Goal: Task Accomplishment & Management: Use online tool/utility

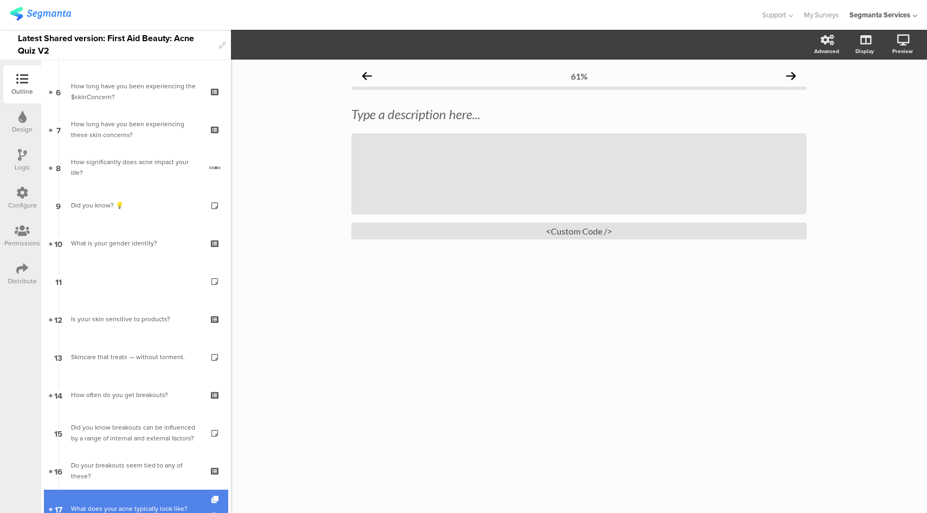
scroll to position [217, 0]
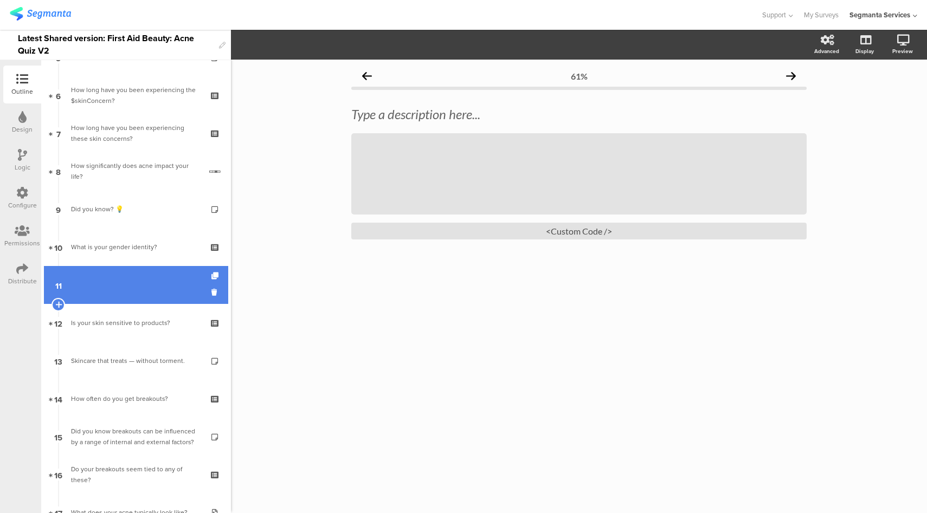
click at [140, 286] on link "11" at bounding box center [136, 285] width 184 height 38
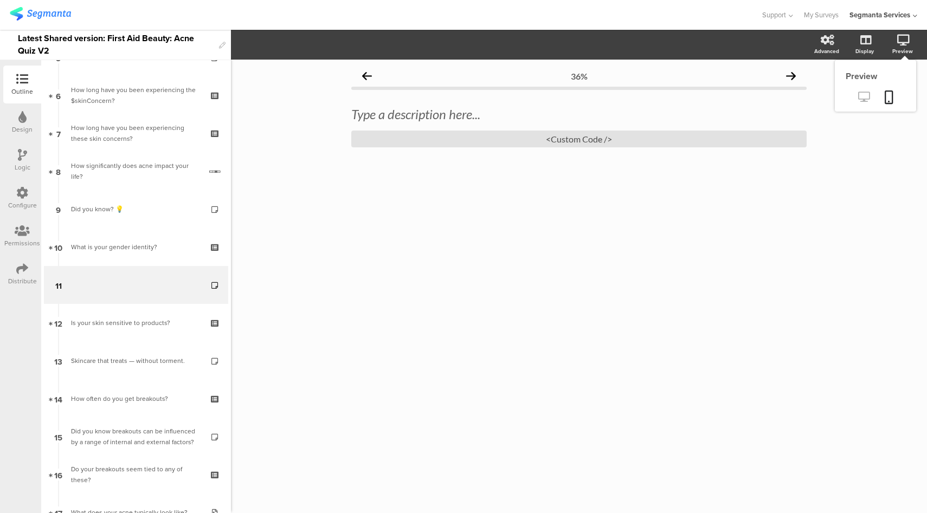
click at [862, 101] on icon at bounding box center [863, 97] width 11 height 10
click at [560, 143] on div "<Custom Code />" at bounding box center [578, 139] width 455 height 17
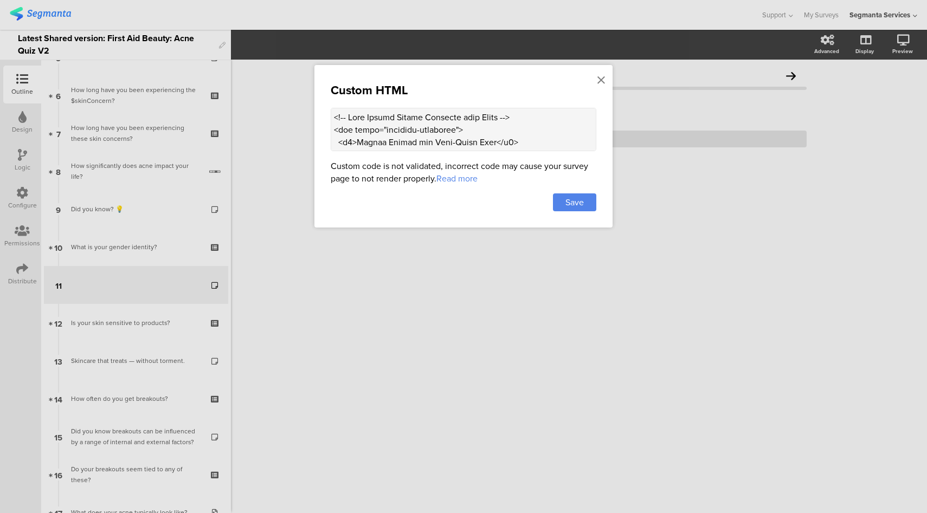
click at [438, 124] on textarea at bounding box center [463, 129] width 265 height 43
click at [494, 131] on textarea at bounding box center [463, 129] width 265 height 43
paste textarea "Lore Ip Dolorsit amet con Adipisc</e5> <!-- Seddo Eiusm --> <tem incid="utlabor…"
type textarea "<!-- Acne Expert Quotes Carousel with Image --> <div class="carousel-container"…"
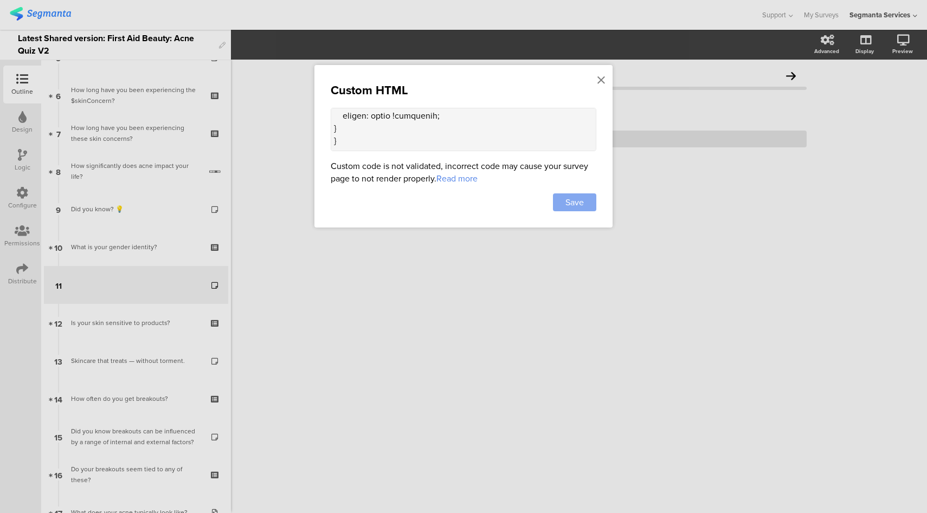
click at [584, 202] on div "Save" at bounding box center [574, 202] width 43 height 18
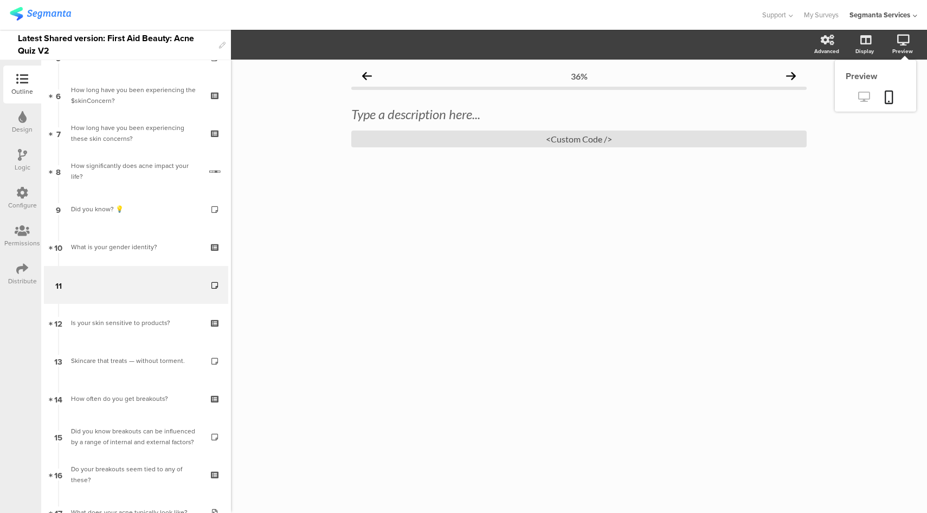
click at [866, 101] on icon at bounding box center [863, 97] width 11 height 10
click at [500, 143] on div "<Custom Code />" at bounding box center [578, 139] width 455 height 17
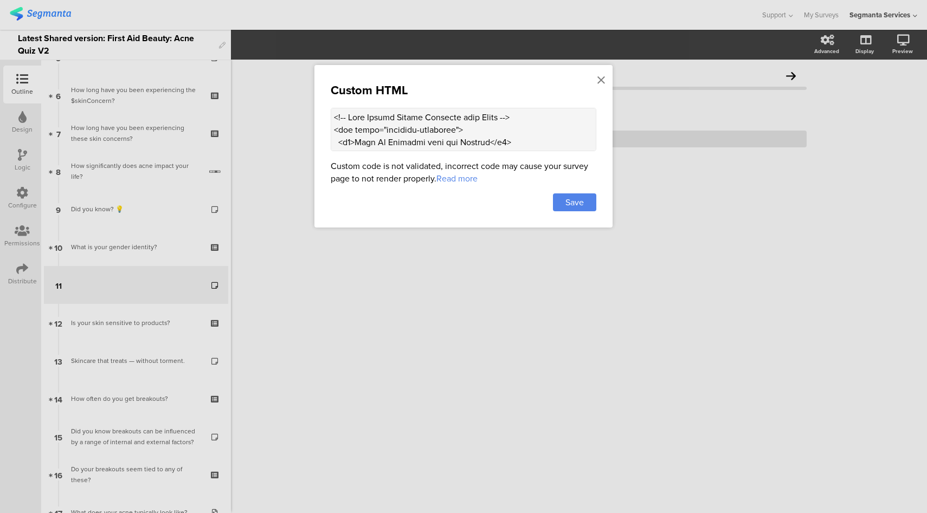
click at [474, 136] on textarea at bounding box center [463, 129] width 265 height 43
paste textarea "First Aid Beauty Product Expert</span> </div> <div class="carousel-slide"> <p>"…"
type textarea "<!-- Acne Expert Quotes Carousel with Image --> <div class="carousel-container"…"
click at [573, 206] on span "Save" at bounding box center [574, 202] width 18 height 12
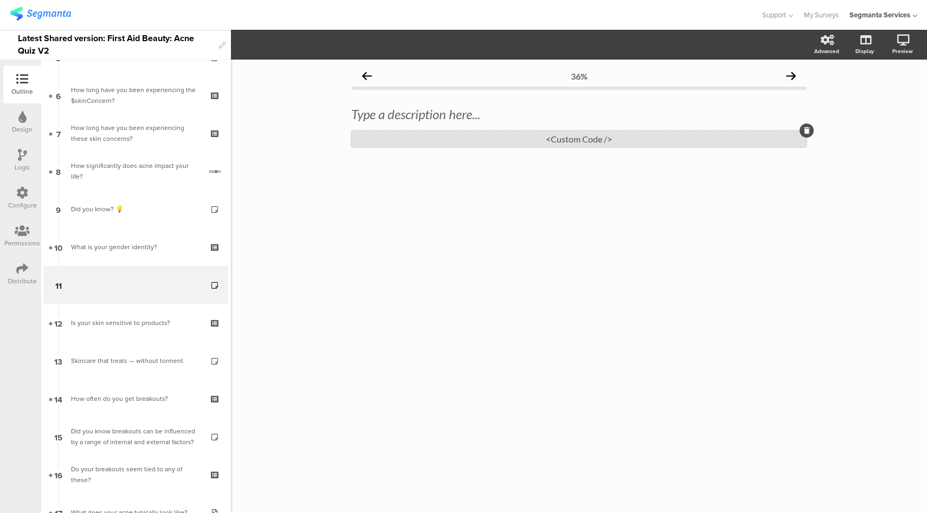
click at [514, 137] on div "<Custom Code />" at bounding box center [578, 139] width 455 height 17
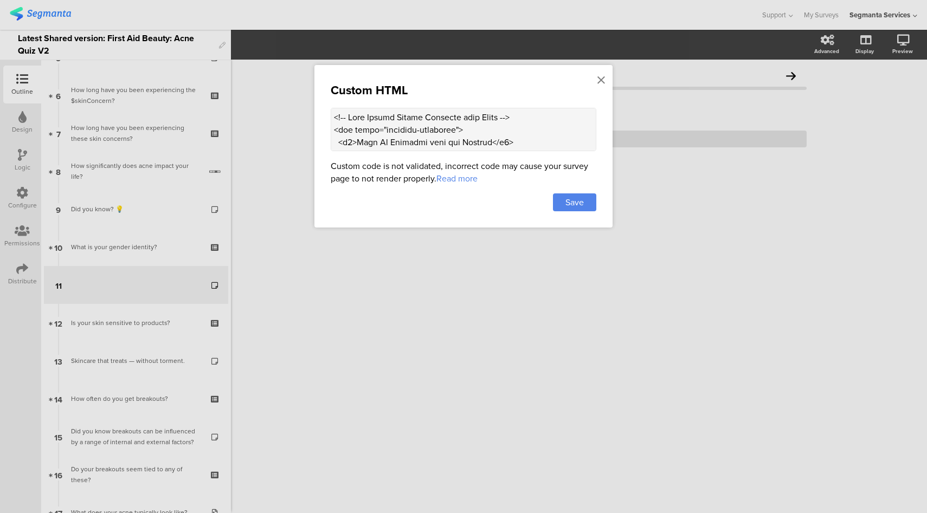
click at [502, 133] on textarea at bounding box center [463, 129] width 265 height 43
paste textarea "Lore’i dol S’am cons adipiscingel sed Doeiu Temporincid Utlabo etdo Magna Ali E…"
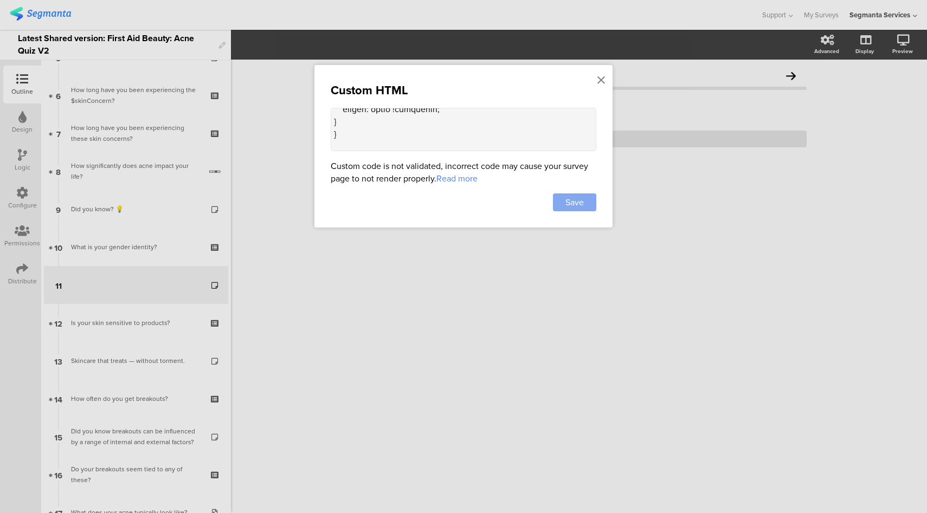
type textarea "<!-- Lore Ipsumd Sitame Consecte adip Elits --> <doe tempo="incididu-utlaboree"…"
click at [557, 201] on div "Save" at bounding box center [574, 202] width 43 height 18
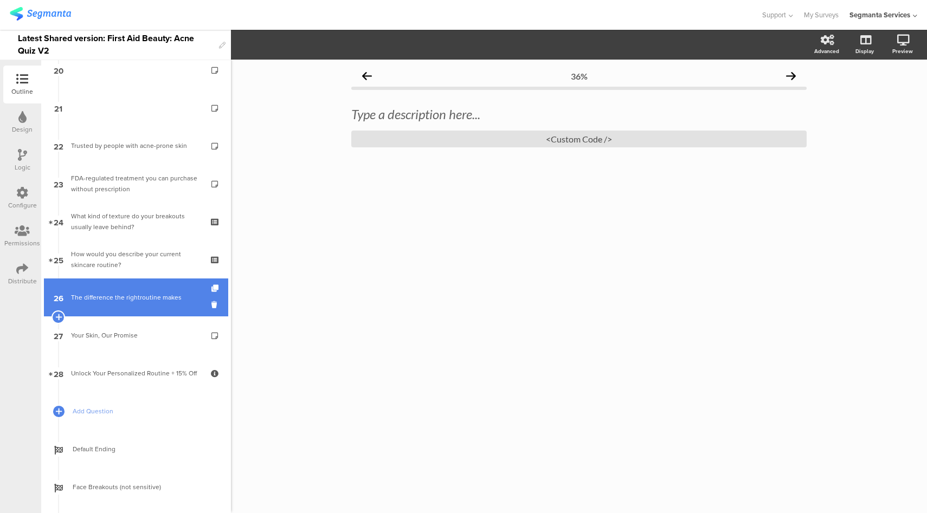
scroll to position [759, 0]
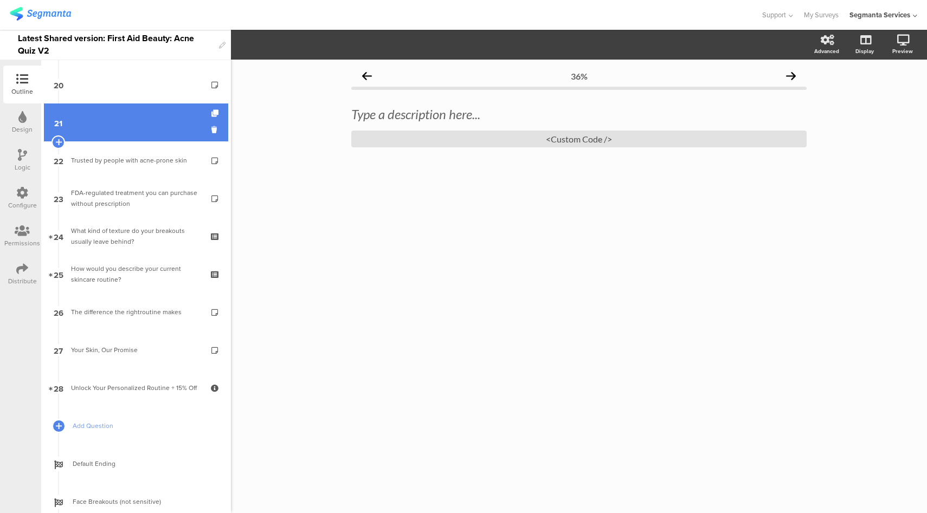
click at [129, 124] on link "21" at bounding box center [136, 122] width 184 height 38
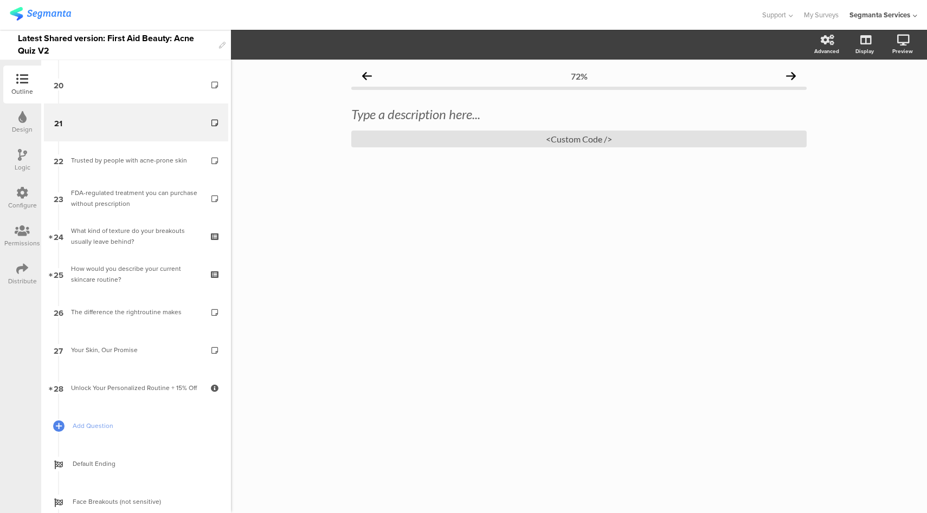
click at [24, 159] on icon at bounding box center [22, 155] width 9 height 12
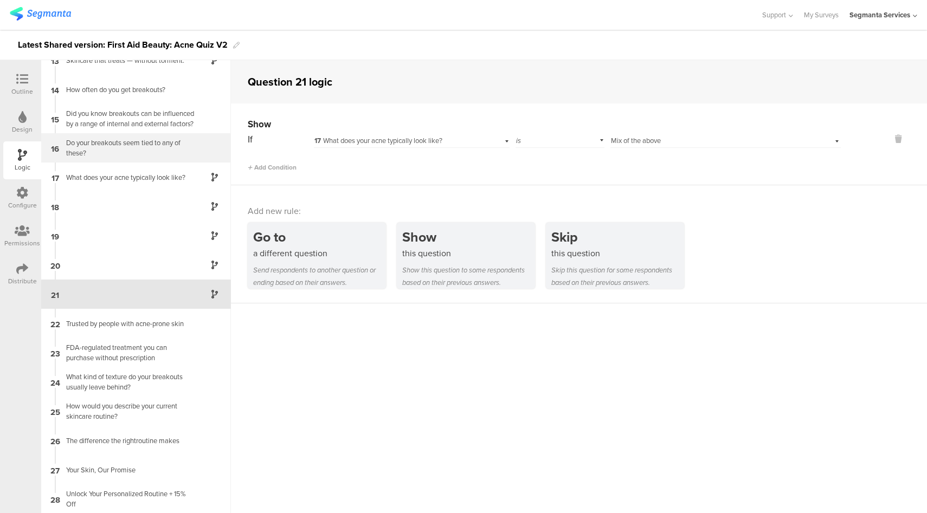
scroll to position [366, 0]
click at [22, 77] on icon at bounding box center [22, 79] width 12 height 12
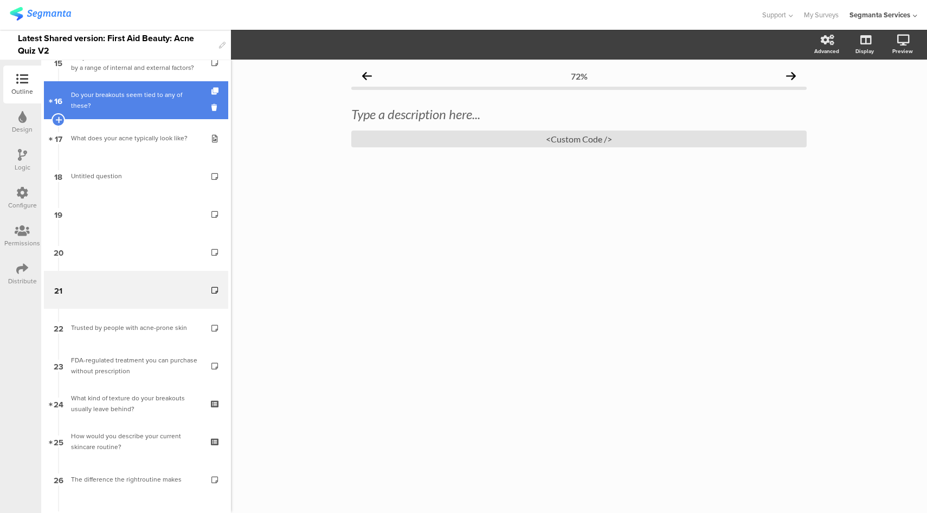
scroll to position [594, 0]
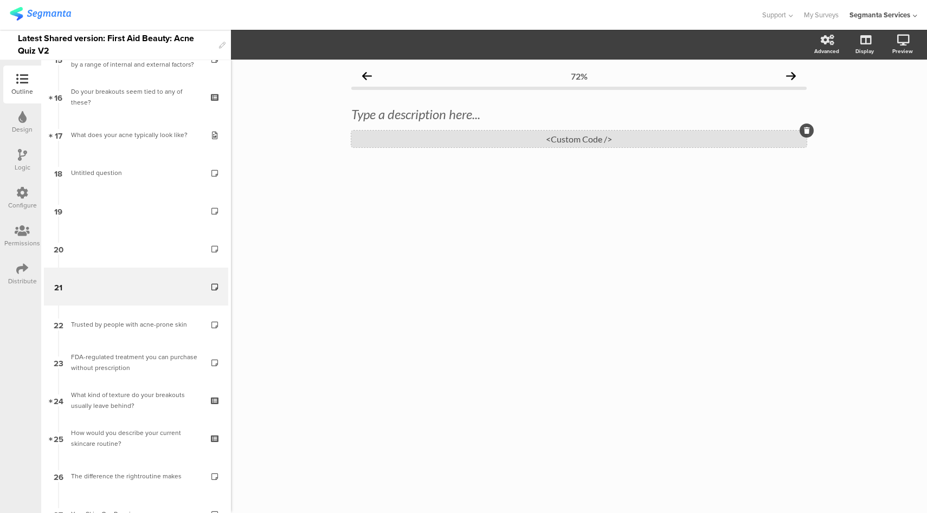
click at [523, 137] on div "<Custom Code />" at bounding box center [578, 139] width 455 height 17
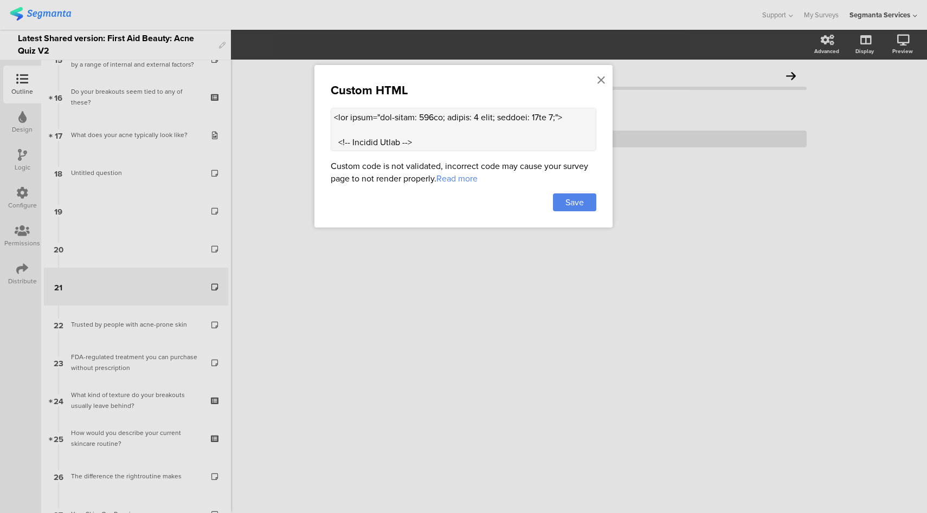
click at [484, 139] on textarea at bounding box center [463, 129] width 265 height 43
paste textarea "!-- Lore Ipsumd Sitame Consecte adip Elits --> <doe tempo="incididu-utlaboree">…"
type textarea "<!-- Lore Ipsumd Sitame Consecte adip Elits --> <doe tempo="incididu-utlaboree"…"
click at [586, 204] on div "Save" at bounding box center [574, 202] width 43 height 18
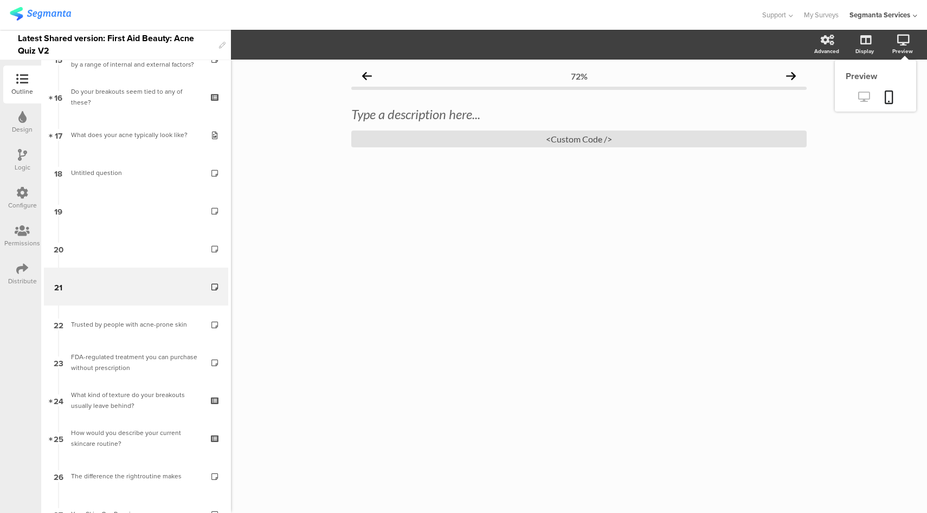
click at [865, 96] on icon at bounding box center [863, 97] width 11 height 10
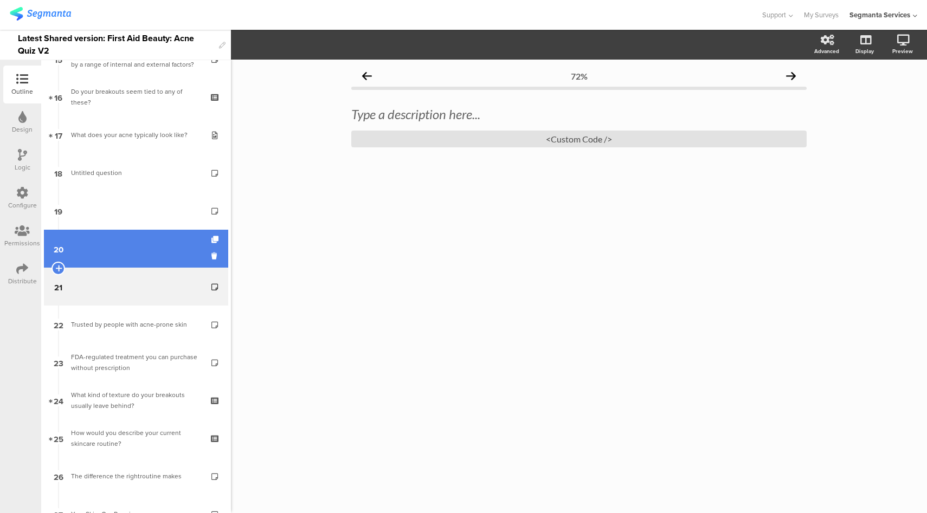
click at [99, 258] on link "20" at bounding box center [136, 249] width 184 height 38
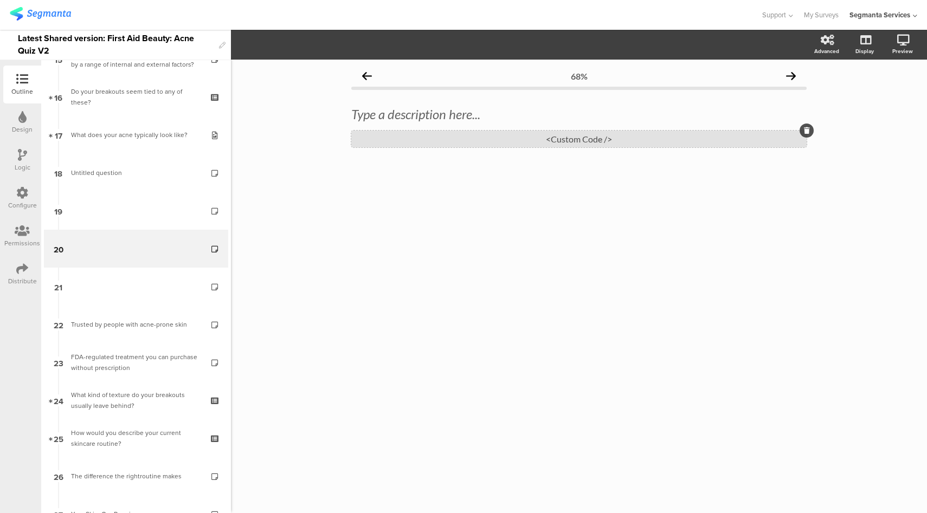
click at [622, 139] on div "<Custom Code />" at bounding box center [578, 139] width 455 height 17
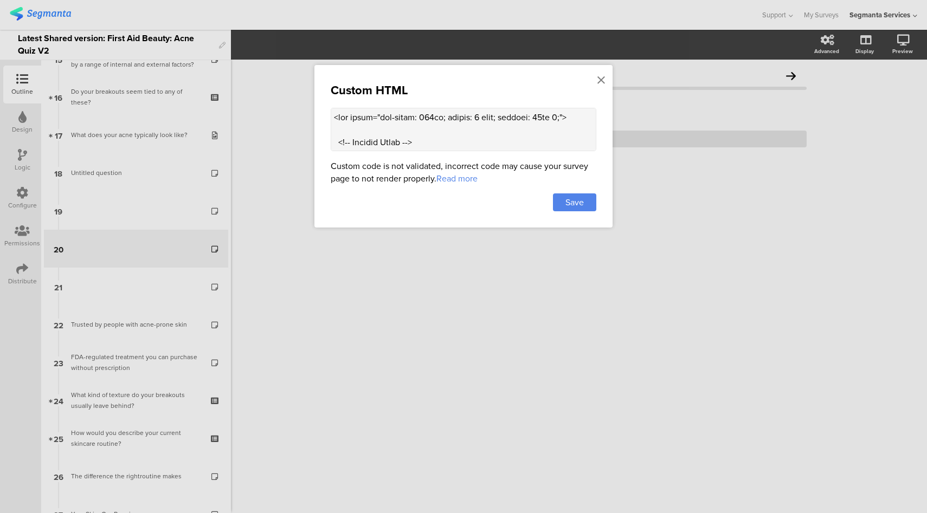
click at [465, 133] on textarea at bounding box center [463, 129] width 265 height 43
click at [606, 83] on div "Custom HTML Custom code is not validated, incorrect code may cause your survey …" at bounding box center [463, 146] width 298 height 163
click at [599, 84] on icon at bounding box center [601, 80] width 8 height 12
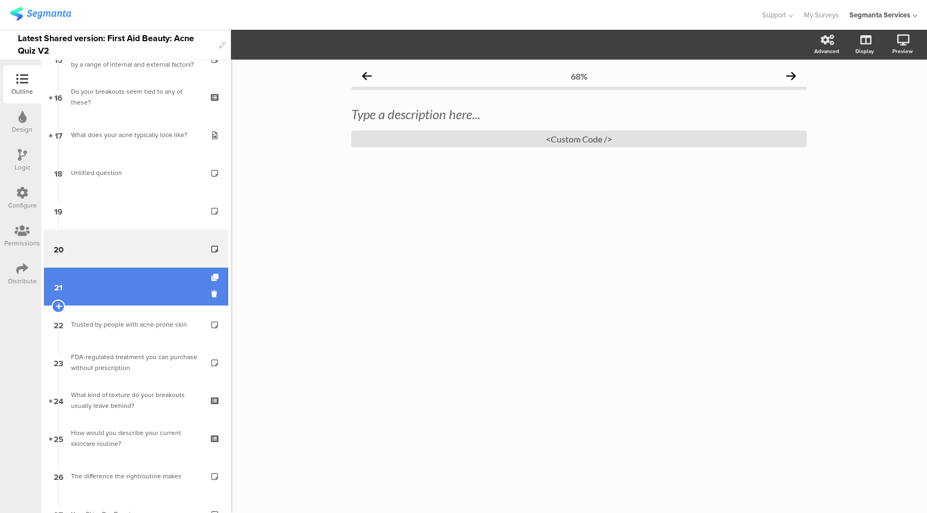
click at [143, 283] on link "21" at bounding box center [136, 287] width 184 height 38
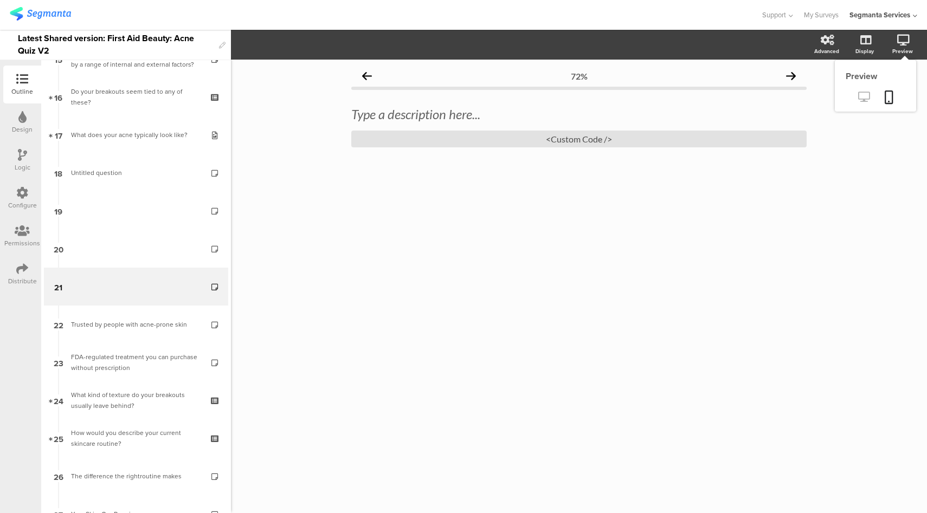
click at [858, 99] on icon at bounding box center [863, 97] width 11 height 10
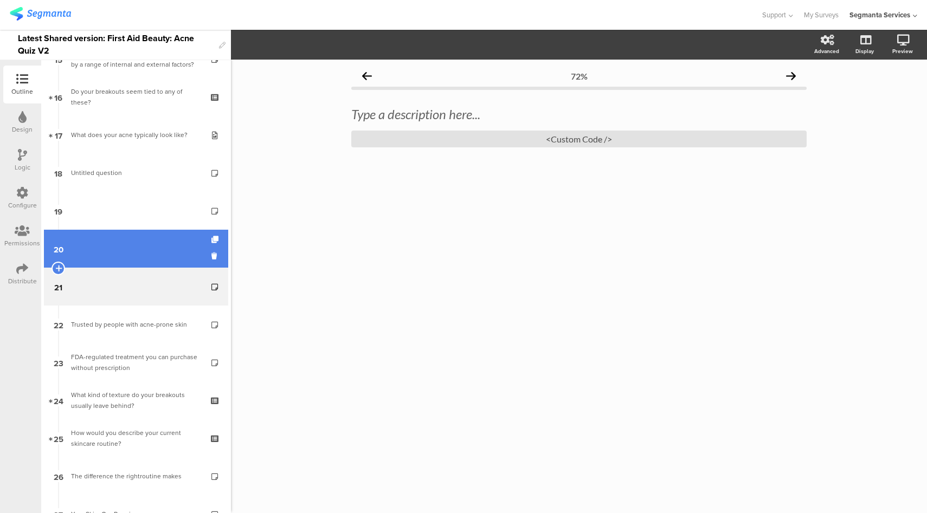
click at [134, 250] on link "20" at bounding box center [136, 249] width 184 height 38
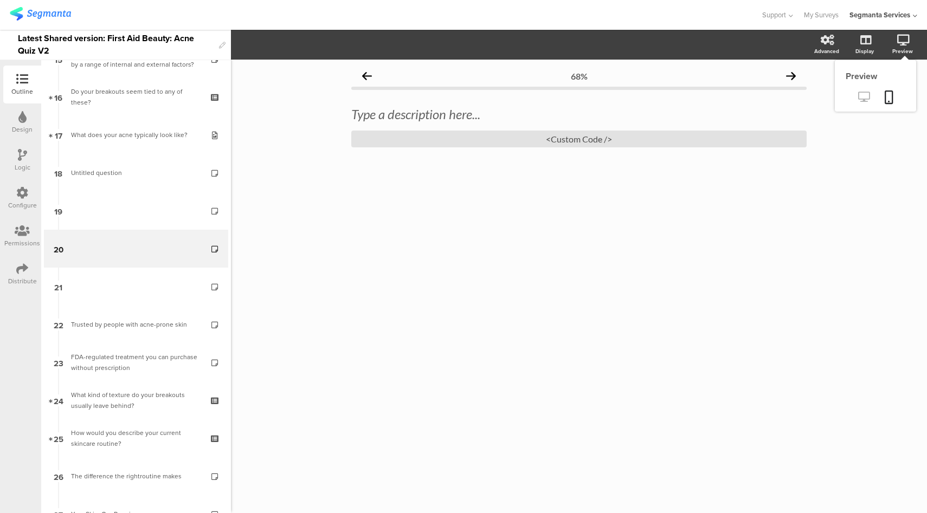
click at [865, 93] on icon at bounding box center [863, 97] width 11 height 10
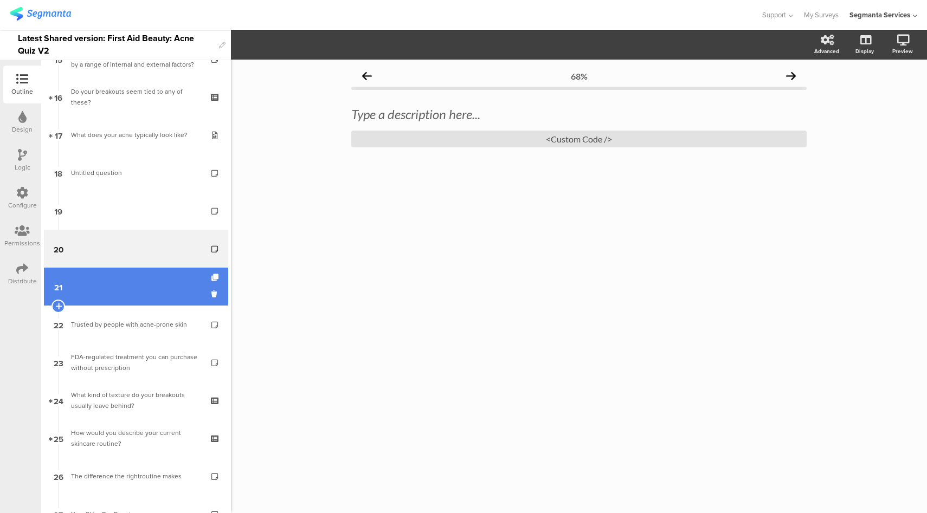
click at [150, 293] on link "21" at bounding box center [136, 287] width 184 height 38
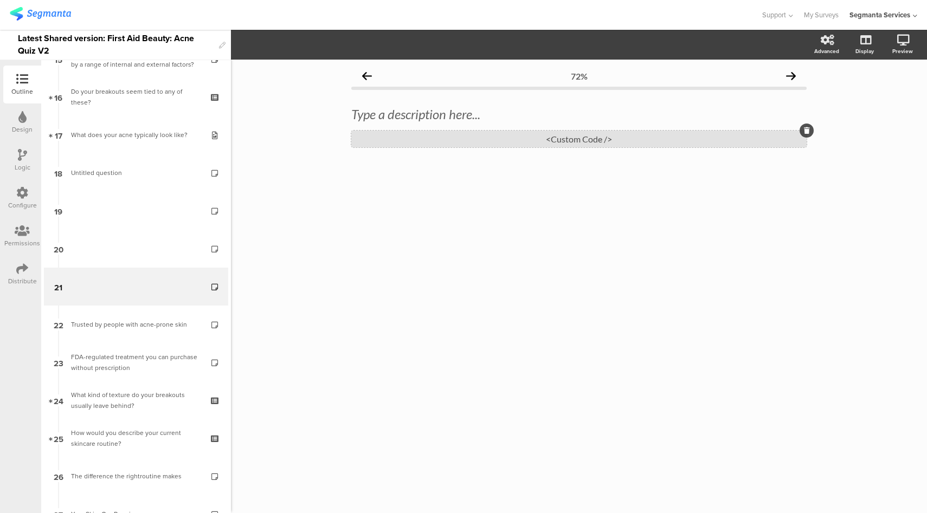
click at [601, 139] on div "<Custom Code />" at bounding box center [578, 139] width 455 height 17
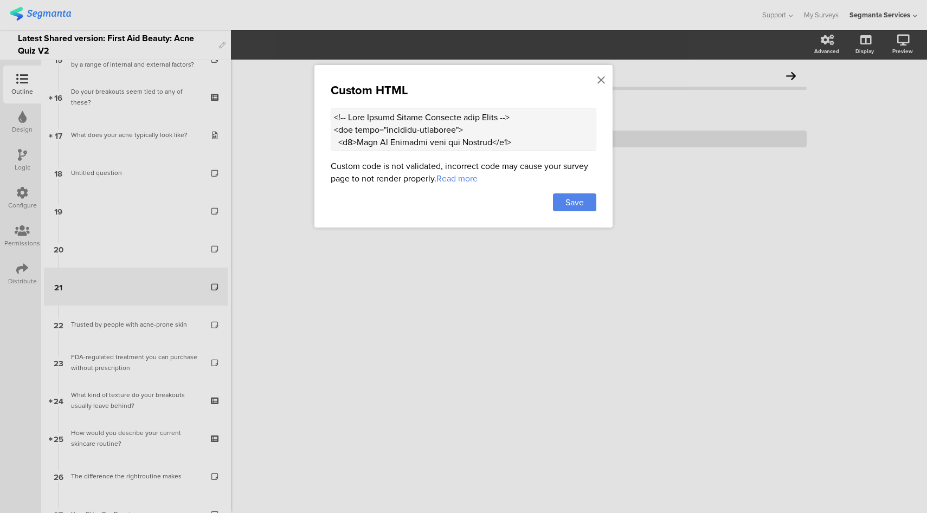
click at [480, 125] on textarea at bounding box center [463, 129] width 265 height 43
paste textarea "lor ipsum="dol-sitam: 249co; adipis: 0 elit; seddoei: 22te 2;"> <!-- Incidid Ut…"
type textarea "<lor ipsum="dol-sitam: 432co; adipis: 7 elit; seddoei: 81te 9;"> <!-- Incidid U…"
click at [573, 200] on span "Save" at bounding box center [574, 202] width 18 height 12
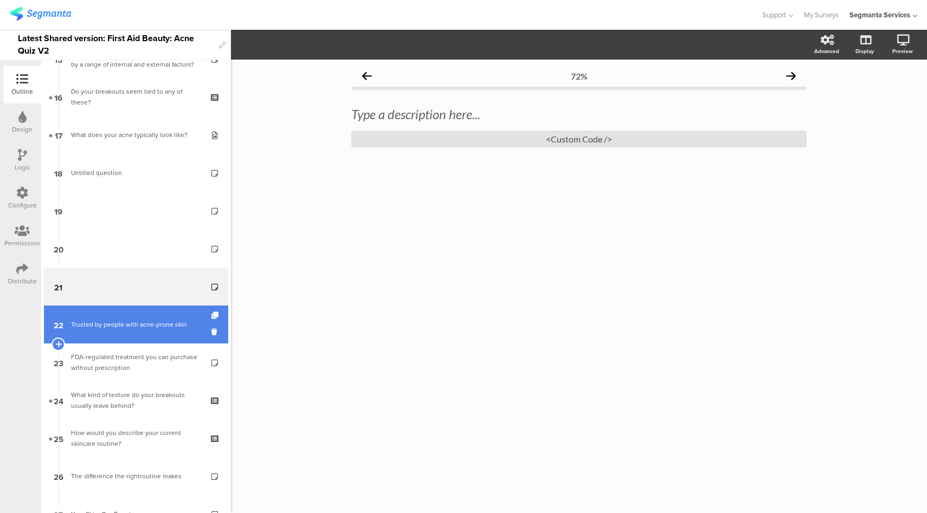
click at [112, 325] on div "Trusted by people with acne-prone skin" at bounding box center [135, 324] width 129 height 11
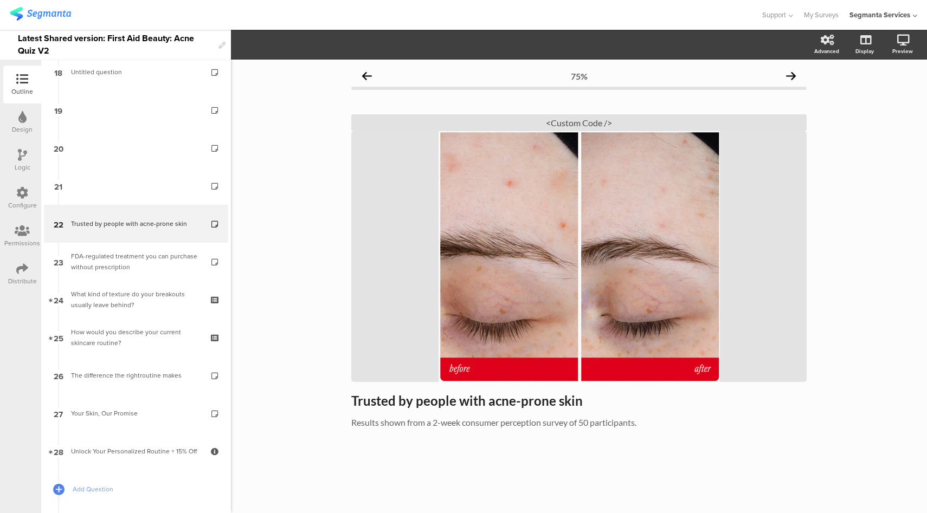
scroll to position [700, 0]
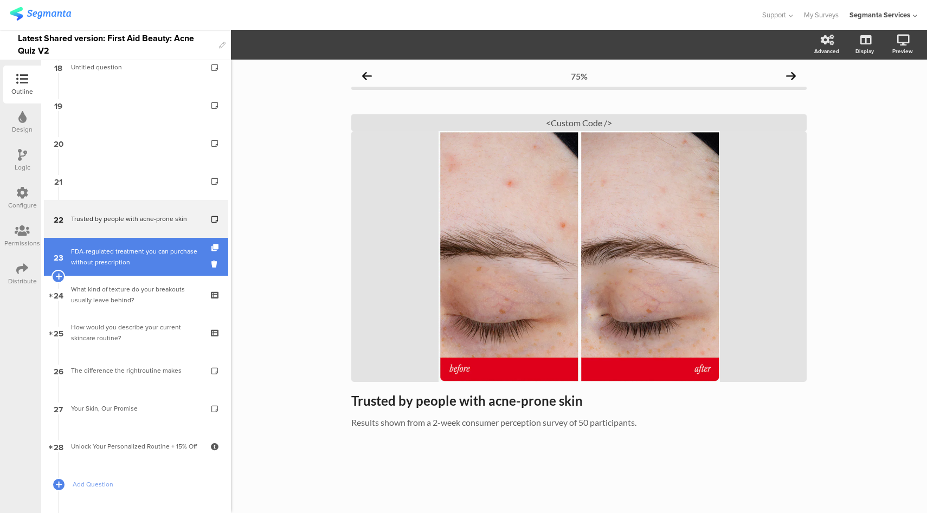
click at [140, 242] on link "23 FDA-regulated treatment you can purchase without prescription" at bounding box center [136, 257] width 184 height 38
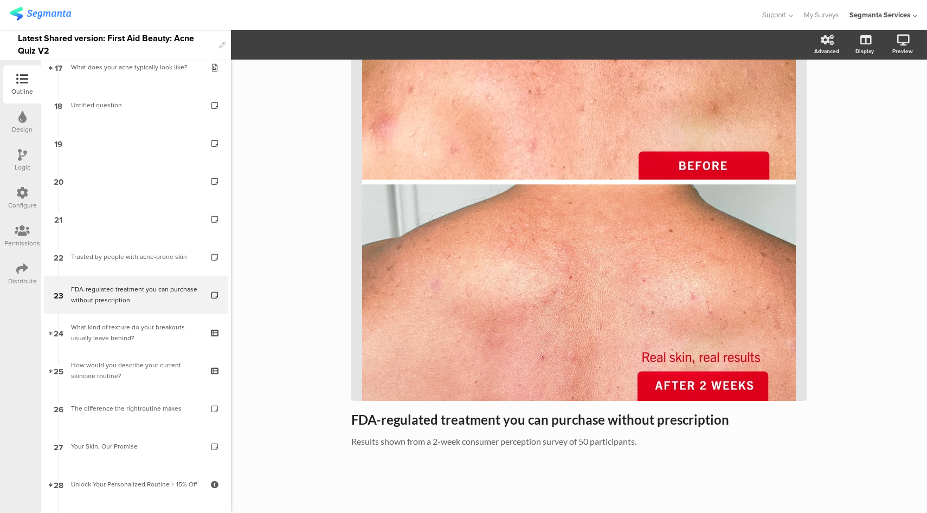
scroll to position [796, 0]
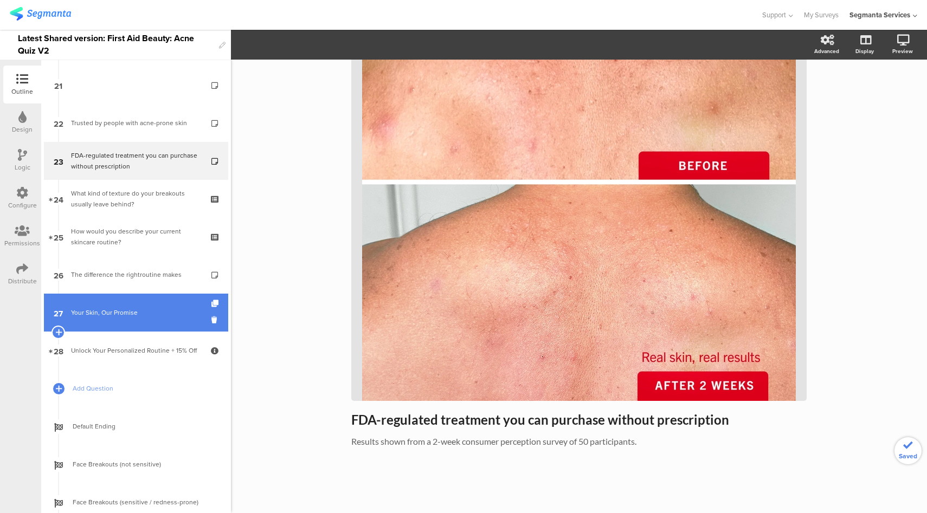
click at [145, 309] on div "Your Skin, Our Promise" at bounding box center [135, 312] width 129 height 11
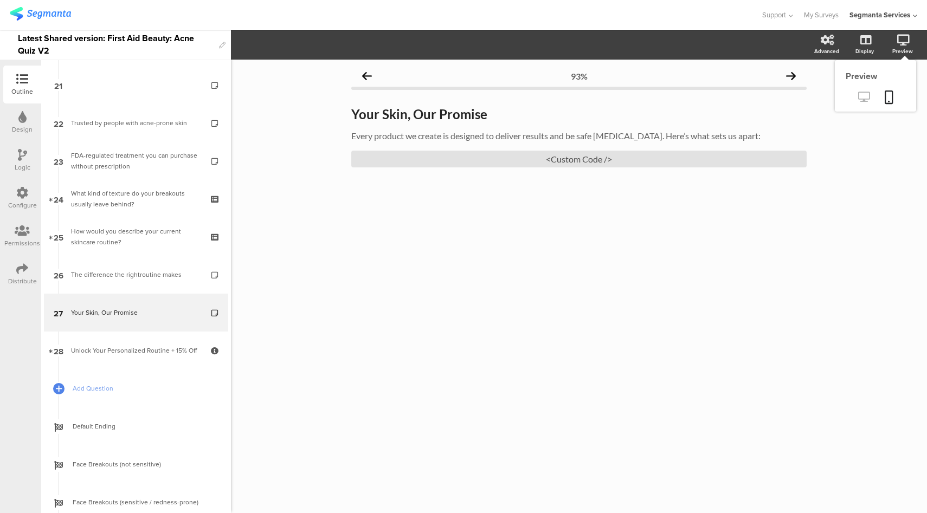
click at [865, 96] on icon at bounding box center [863, 97] width 11 height 10
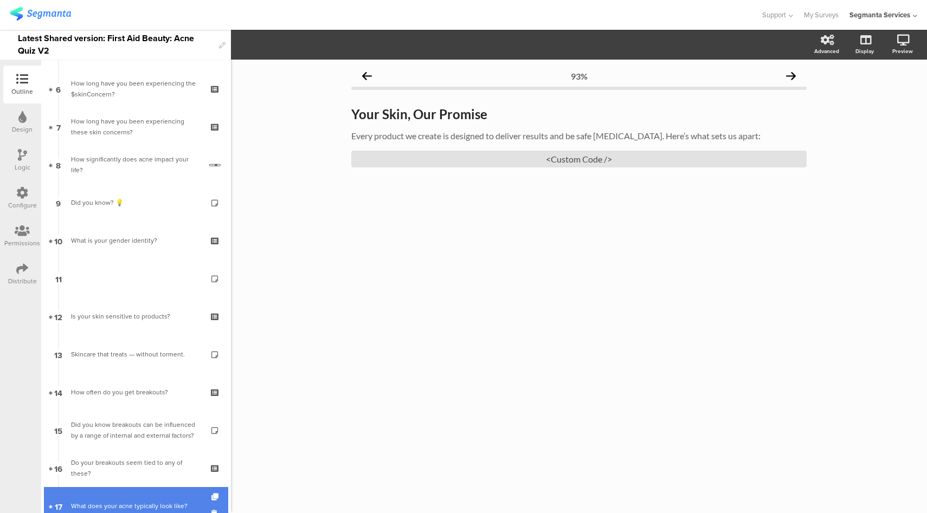
scroll to position [355, 0]
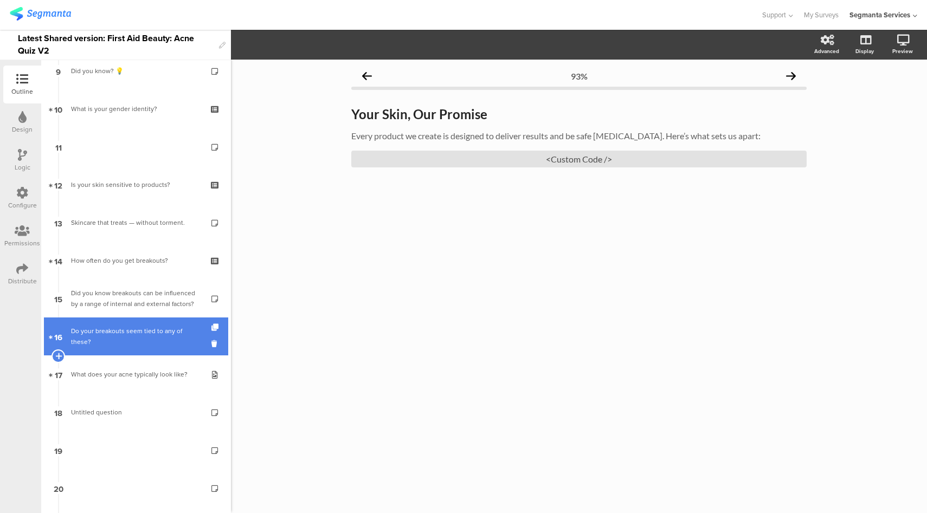
click at [155, 345] on div "Do your breakouts seem tied to any of these?" at bounding box center [135, 337] width 129 height 22
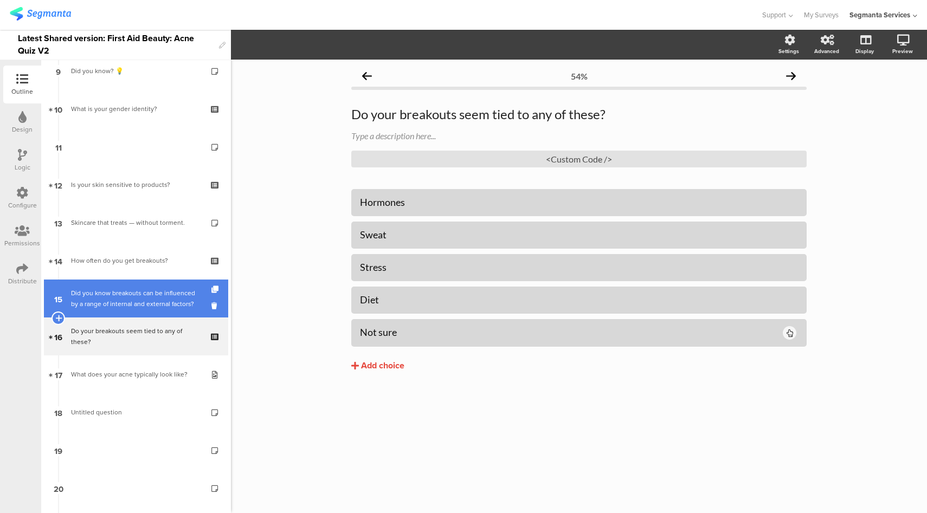
click at [144, 309] on div "Did you know breakouts can be influenced by a range of internal and external fa…" at bounding box center [135, 299] width 129 height 22
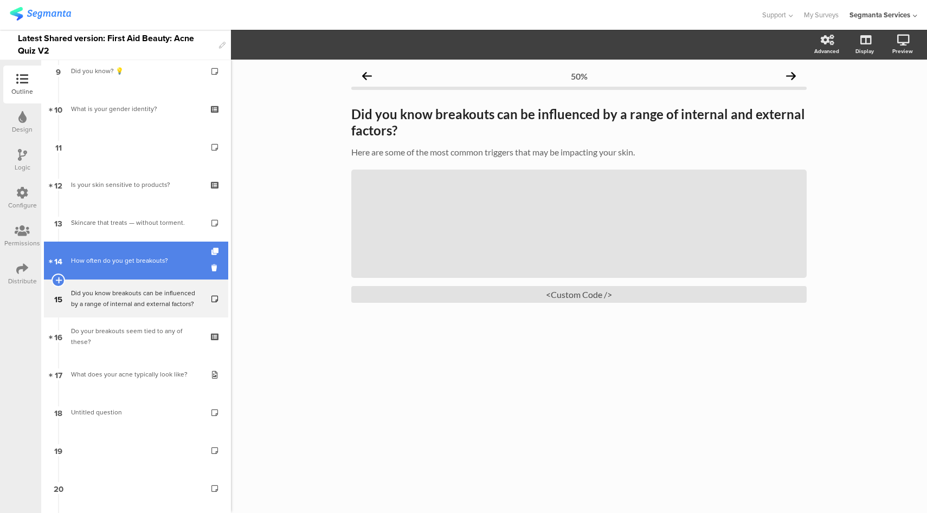
click at [150, 261] on div "How often do you get breakouts?" at bounding box center [135, 260] width 129 height 11
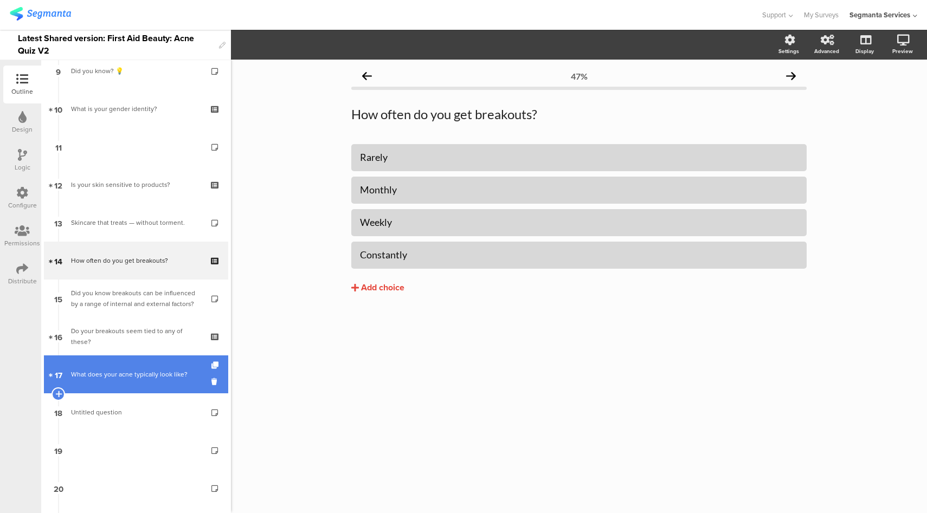
click at [143, 374] on div "What does your acne typically look like?" at bounding box center [135, 374] width 129 height 11
